Goal: Find contact information: Obtain details needed to contact an individual or organization

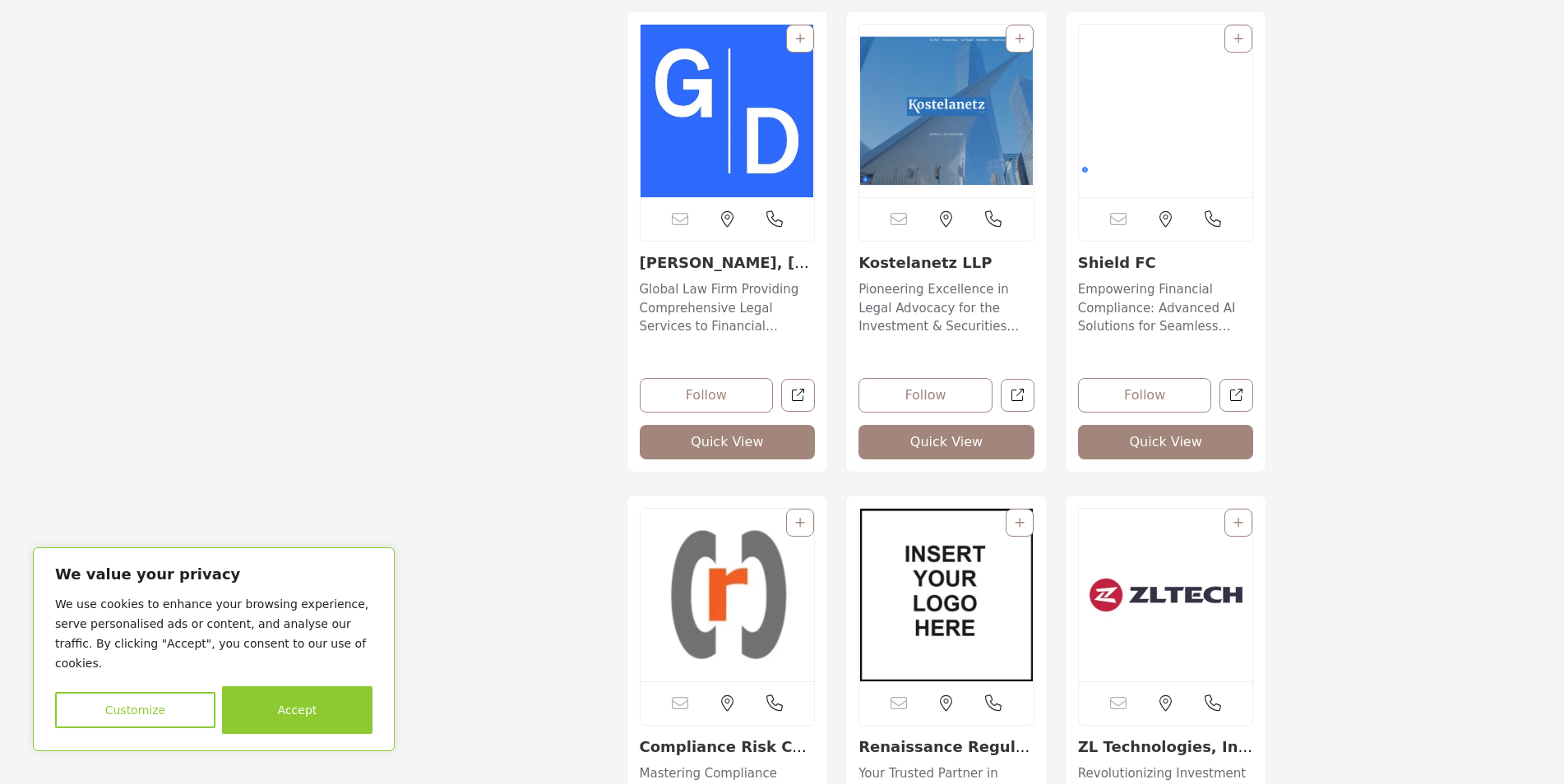
scroll to position [5755, 0]
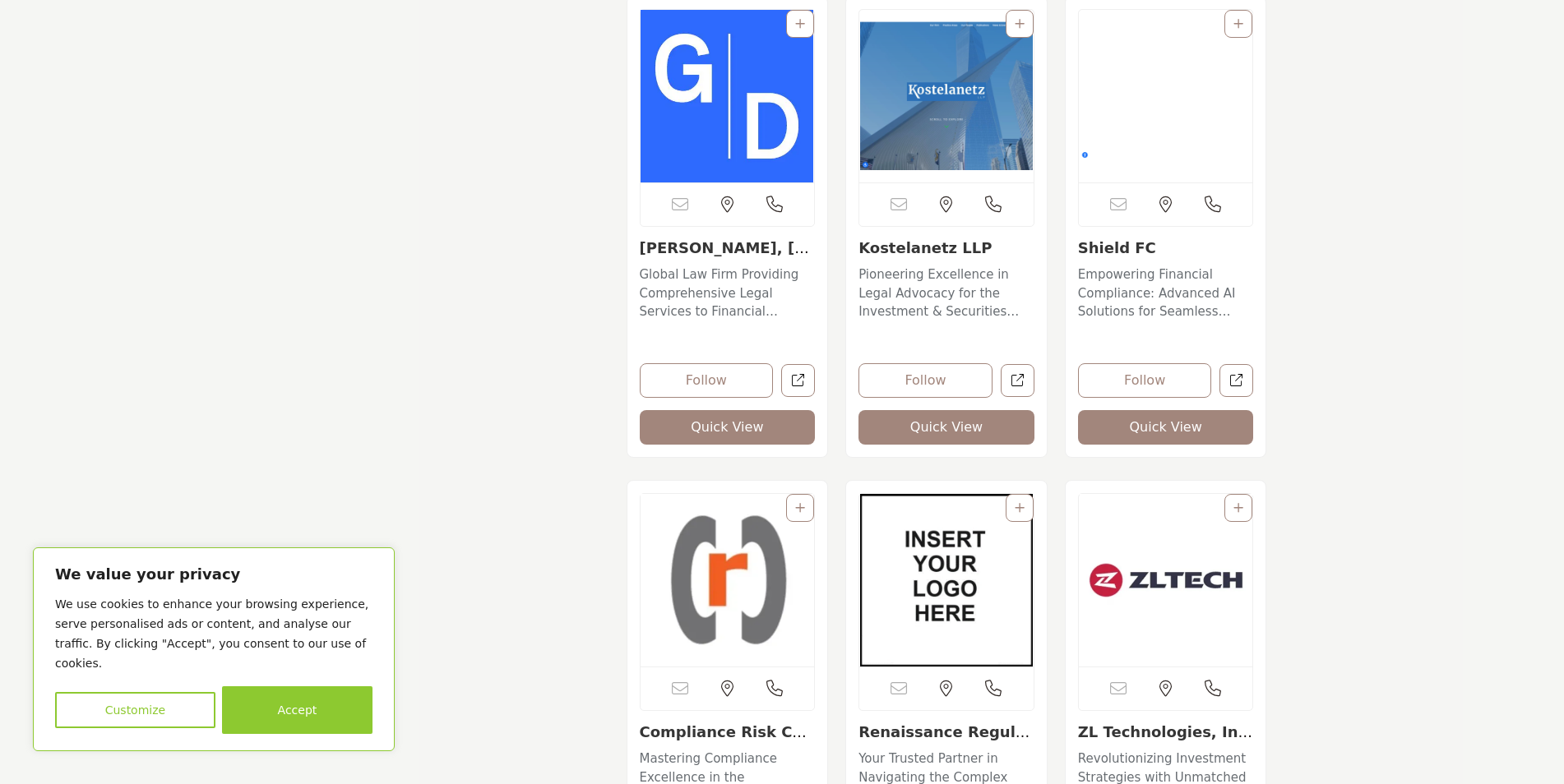
click at [298, 725] on button "Accept" at bounding box center [297, 710] width 151 height 48
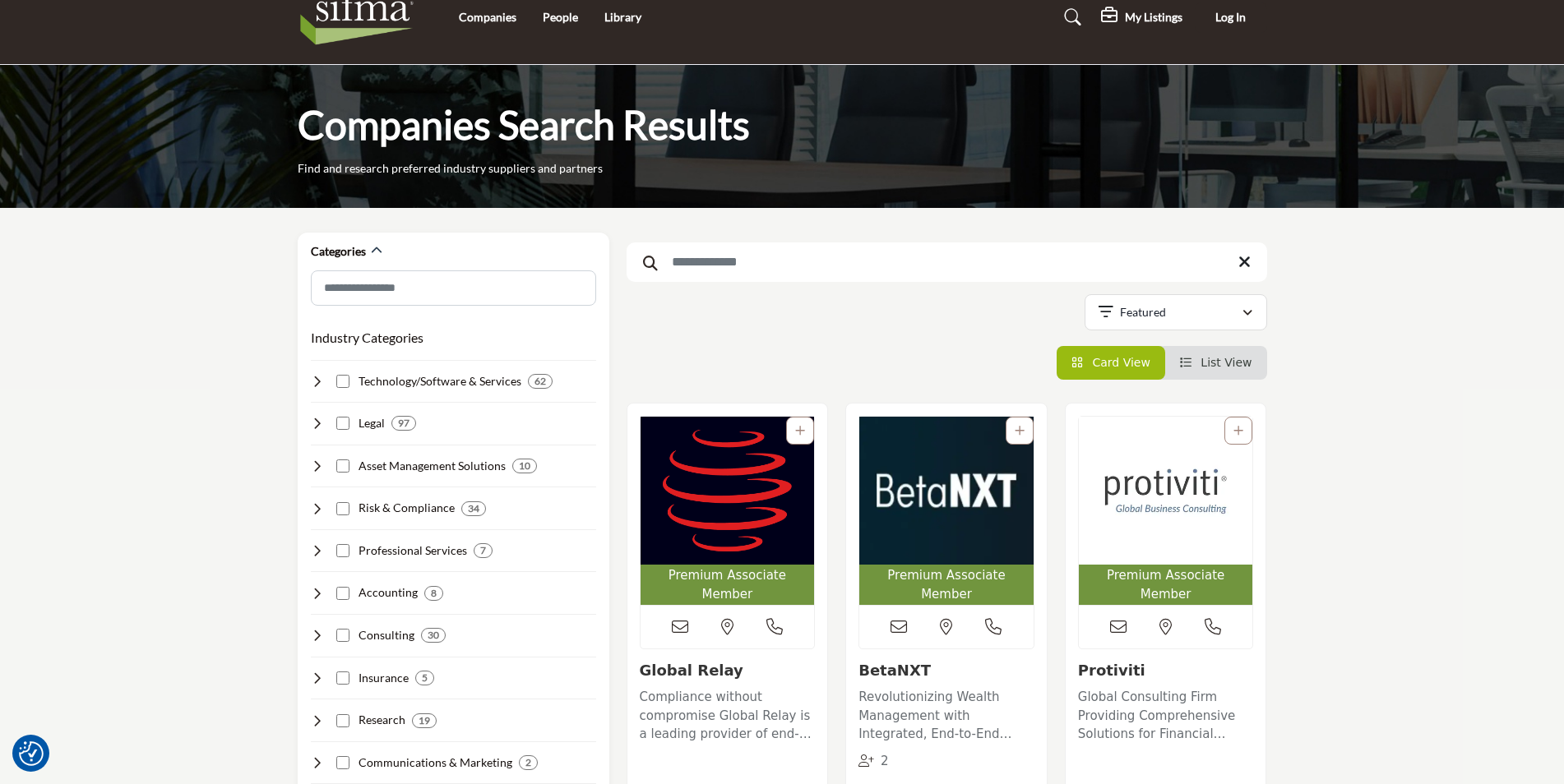
scroll to position [0, 0]
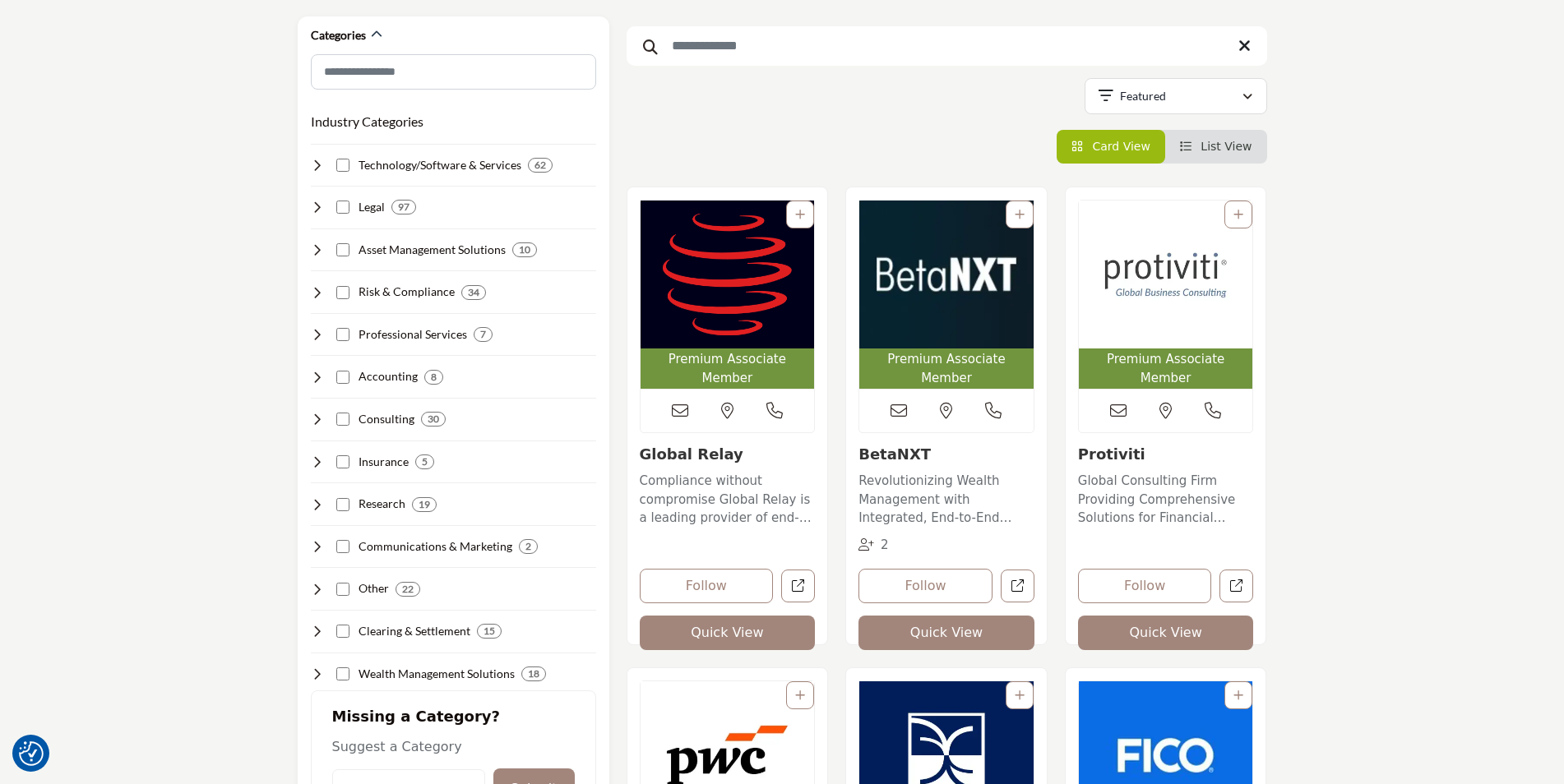
scroll to position [247, 0]
click at [414, 289] on h4 "Risk & Compliance" at bounding box center [406, 291] width 96 height 16
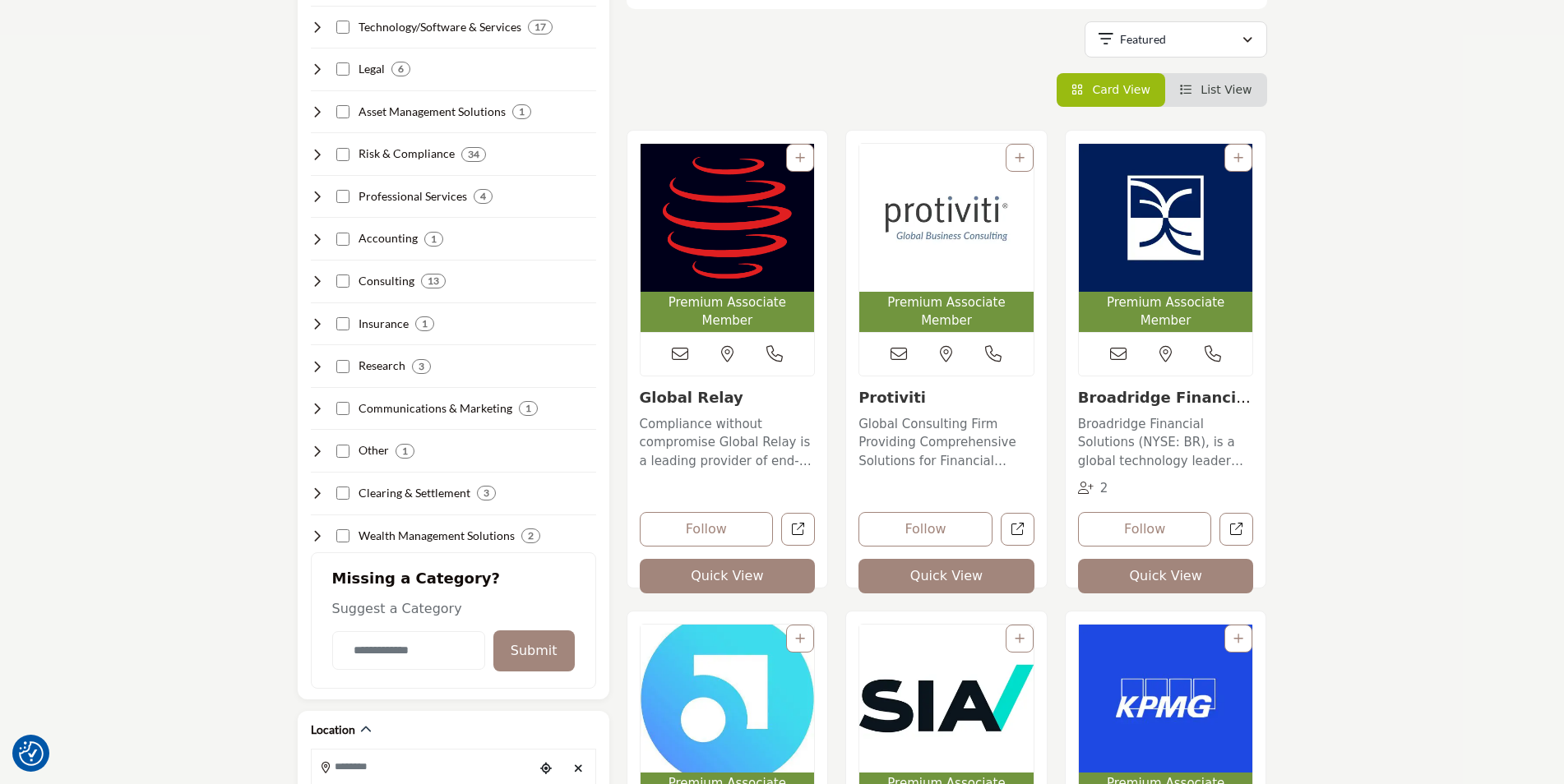
scroll to position [385, 0]
click at [711, 442] on p "Compliance without compromise Global Relay is a leading provider of end-to-end …" at bounding box center [728, 442] width 176 height 56
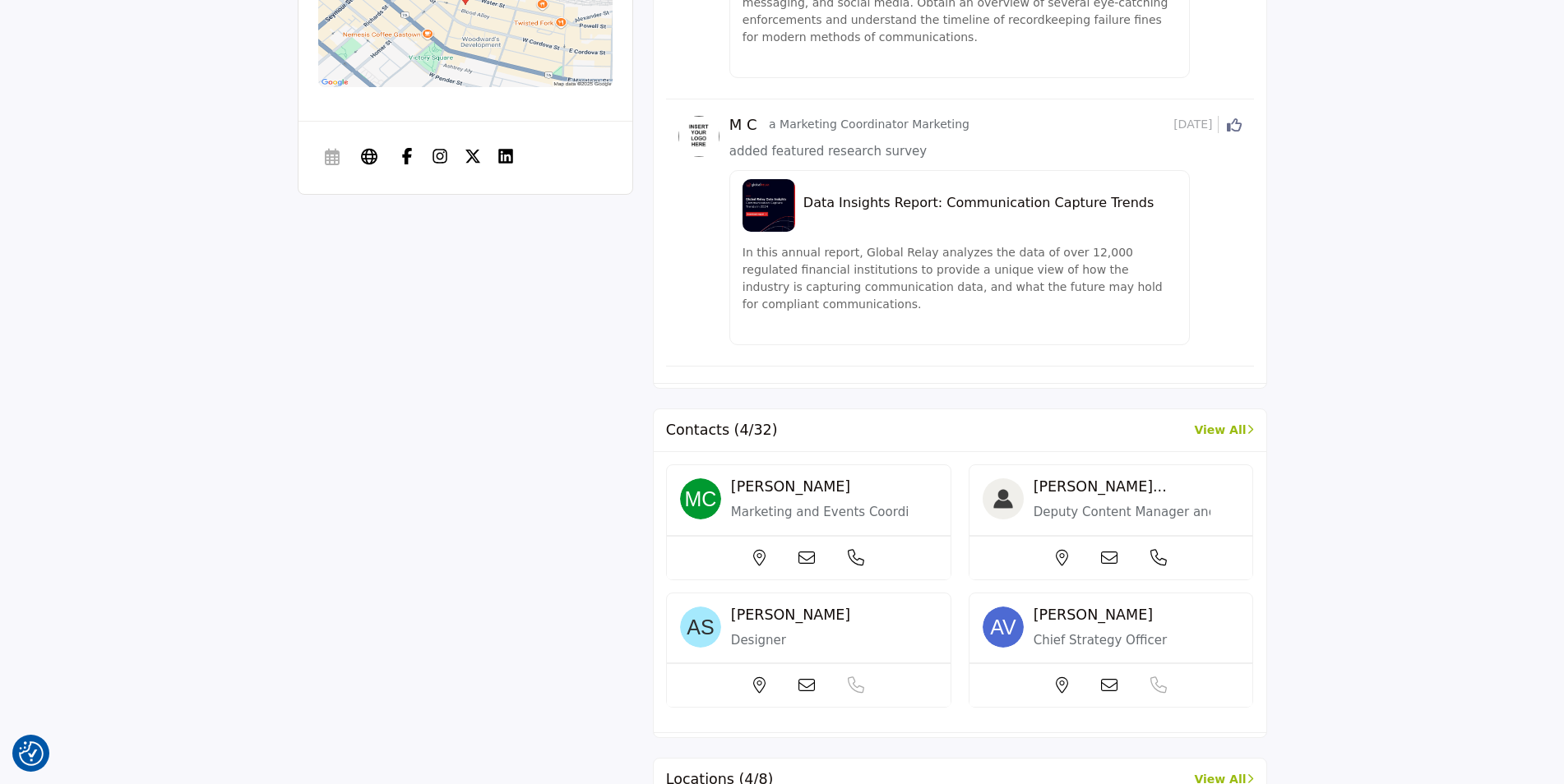
scroll to position [1248, 0]
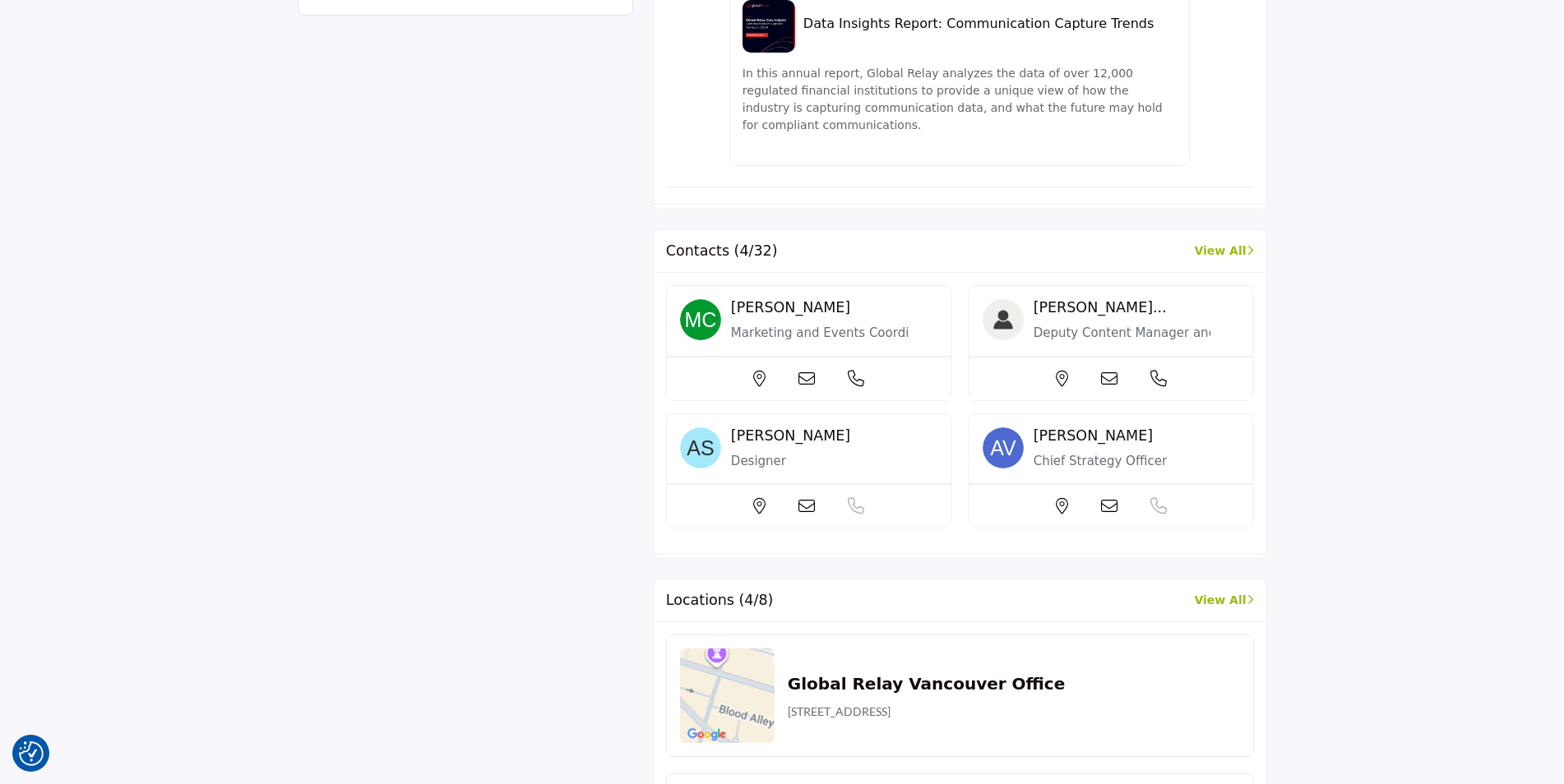
click at [815, 388] on icon at bounding box center [807, 379] width 16 height 16
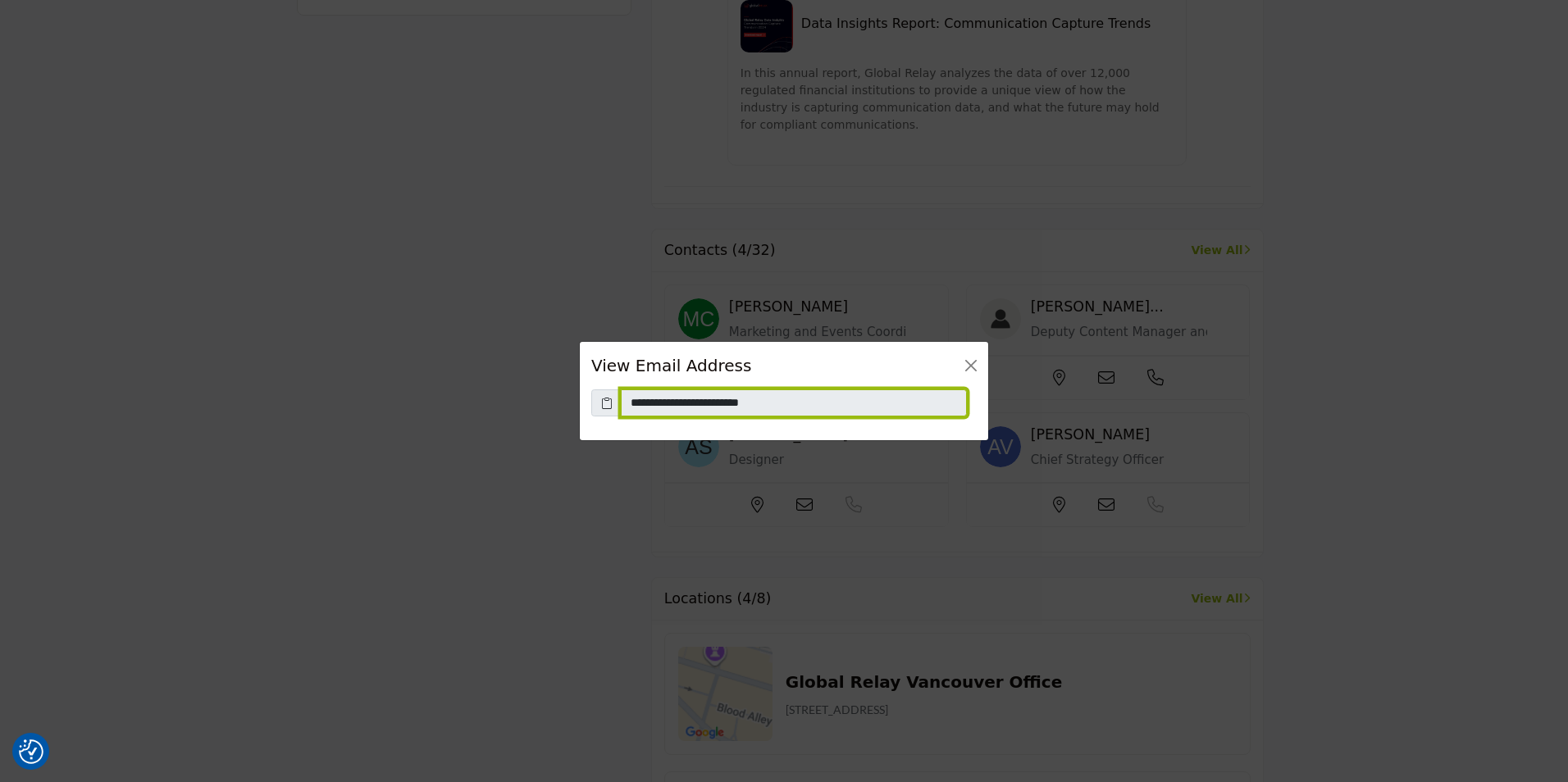
drag, startPoint x: 768, startPoint y: 400, endPoint x: 615, endPoint y: 376, distance: 154.9
click at [615, 376] on div "**********" at bounding box center [784, 391] width 410 height 101
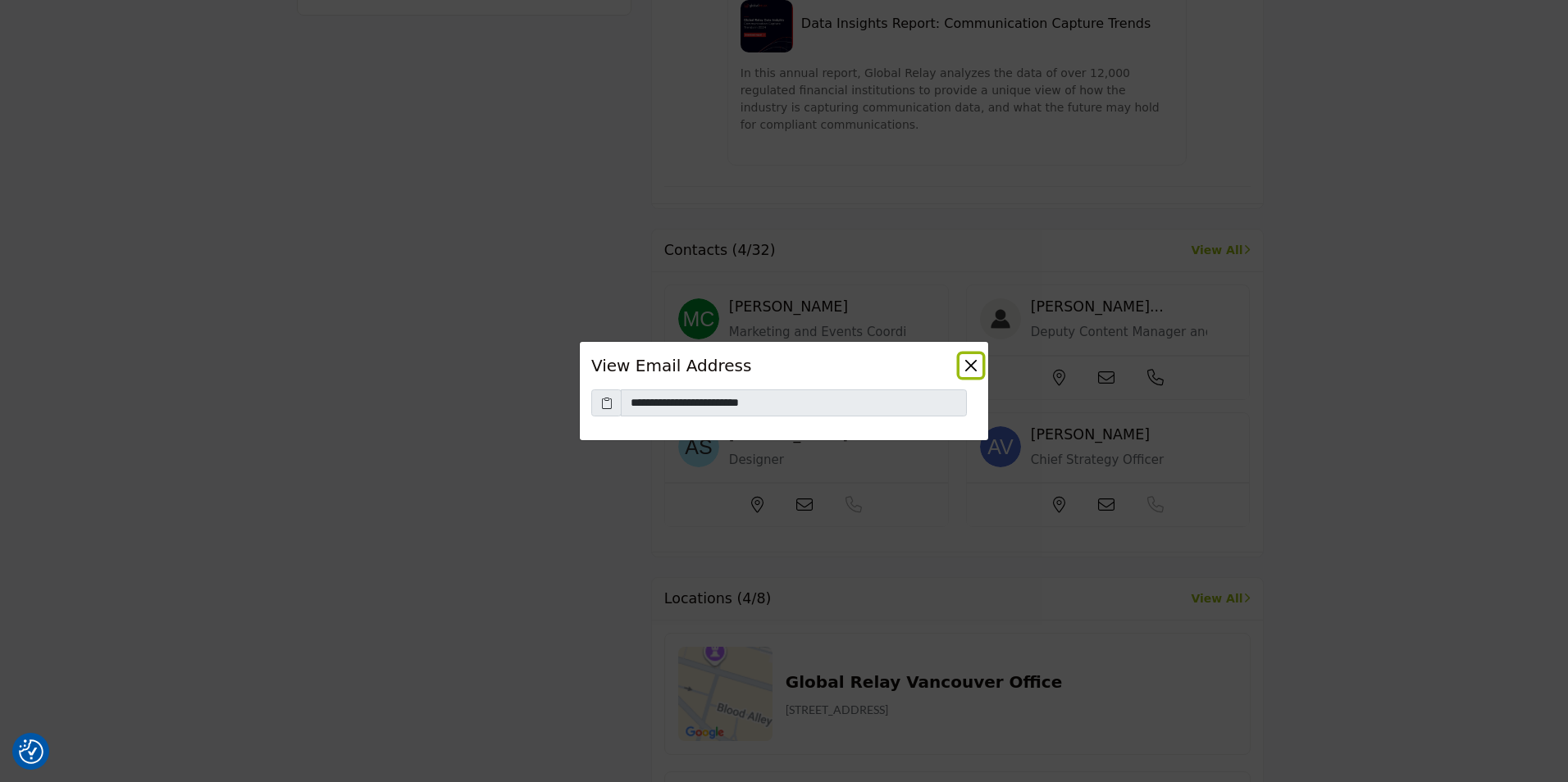
click at [974, 360] on button "Close" at bounding box center [971, 366] width 23 height 23
